Goal: Book appointment/travel/reservation

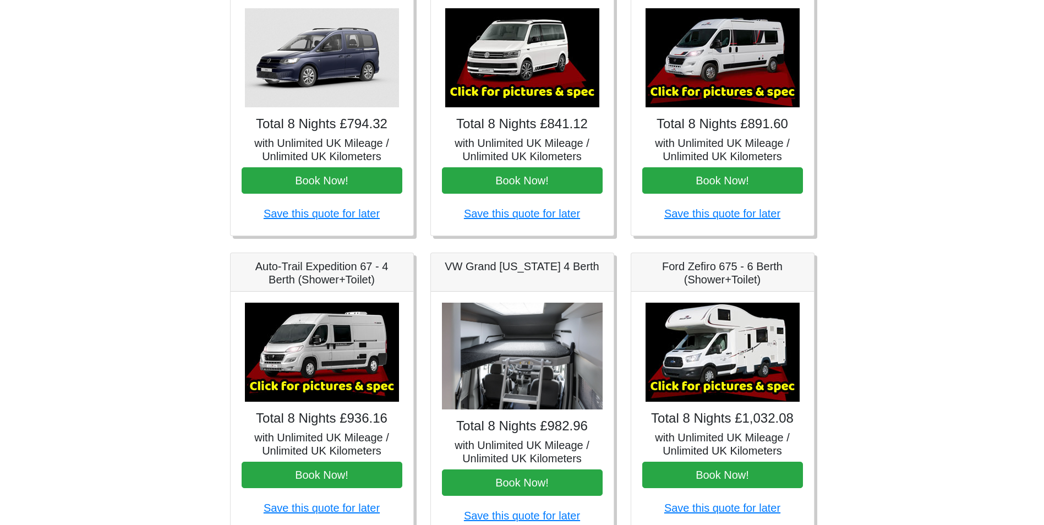
scroll to position [243, 0]
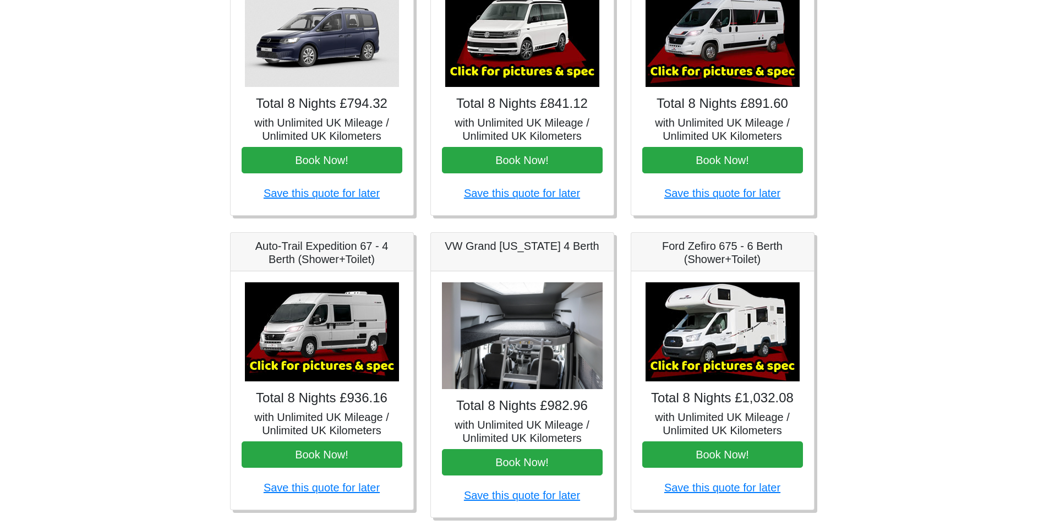
click at [766, 329] on img at bounding box center [723, 331] width 154 height 99
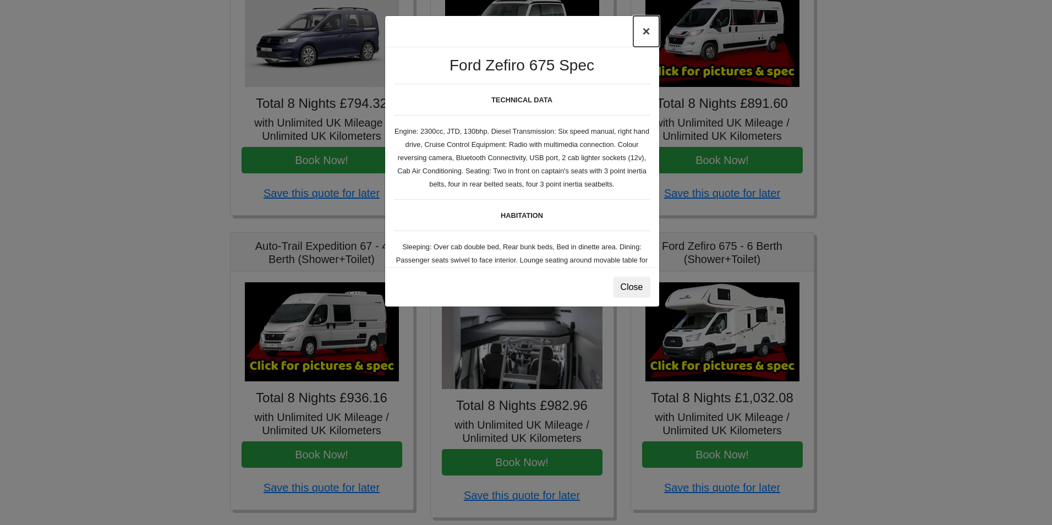
click at [646, 38] on button "×" at bounding box center [646, 31] width 25 height 31
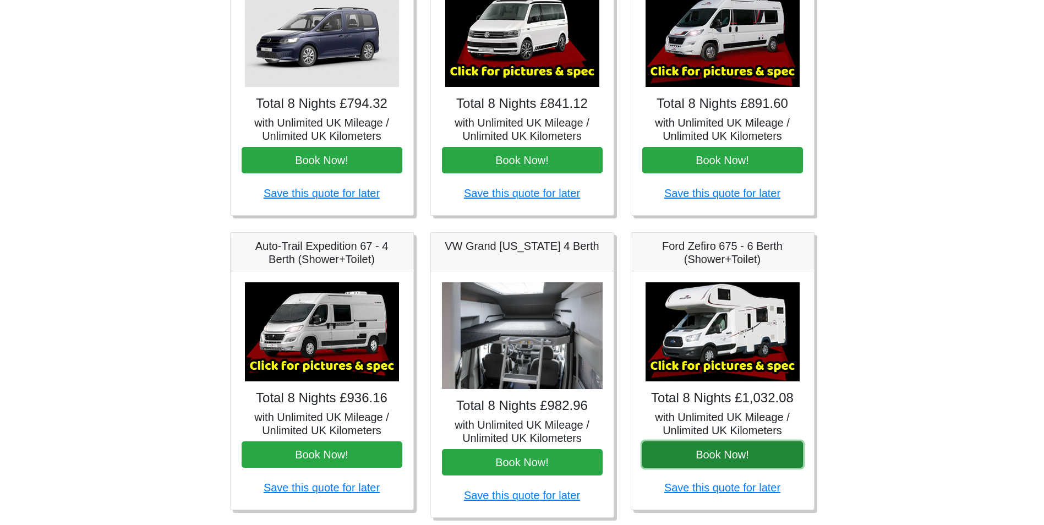
click at [749, 457] on button "Book Now!" at bounding box center [722, 454] width 161 height 26
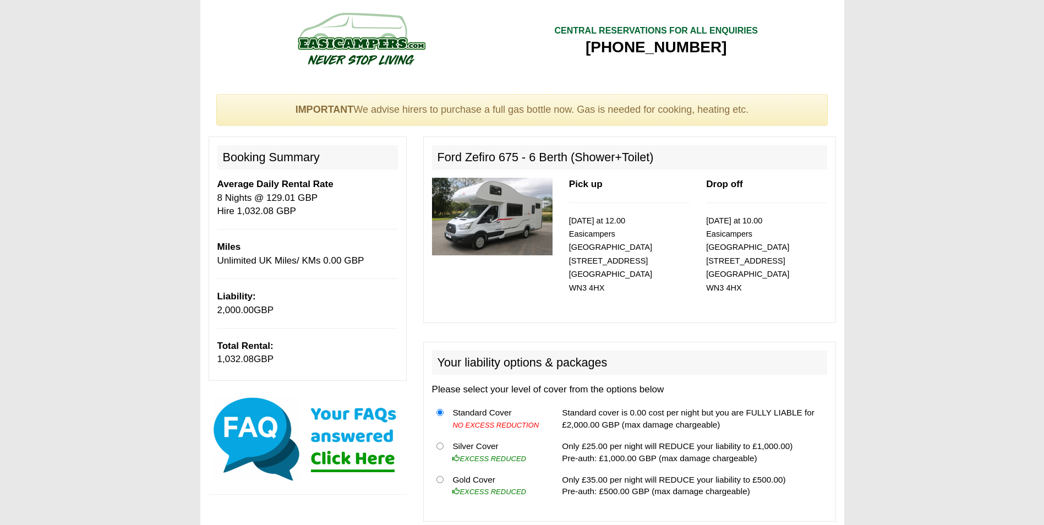
click at [533, 241] on img at bounding box center [492, 217] width 121 height 78
